Goal: Find specific page/section: Find specific page/section

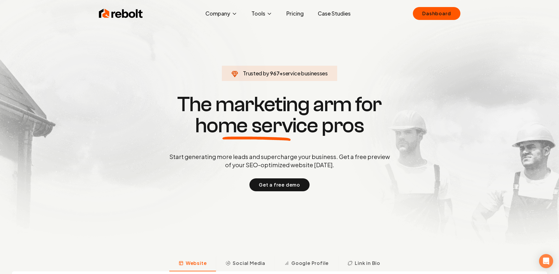
click at [442, 4] on img at bounding box center [279, 130] width 559 height 260
click at [442, 7] on div "Rebolt Company About Blog Jobs Tools Google Review QR Code Generator Google Bus…" at bounding box center [279, 14] width 375 height 18
click at [441, 8] on link "Dashboard" at bounding box center [436, 13] width 47 height 13
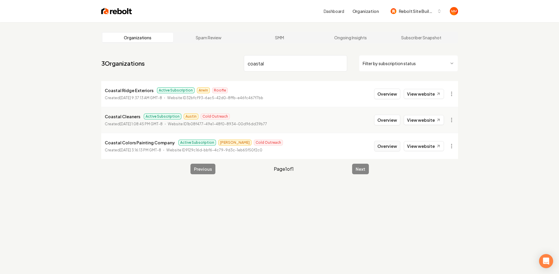
type input "coastal"
click at [417, 143] on link "View website" at bounding box center [424, 146] width 40 height 10
